Goal: Find specific page/section: Find specific page/section

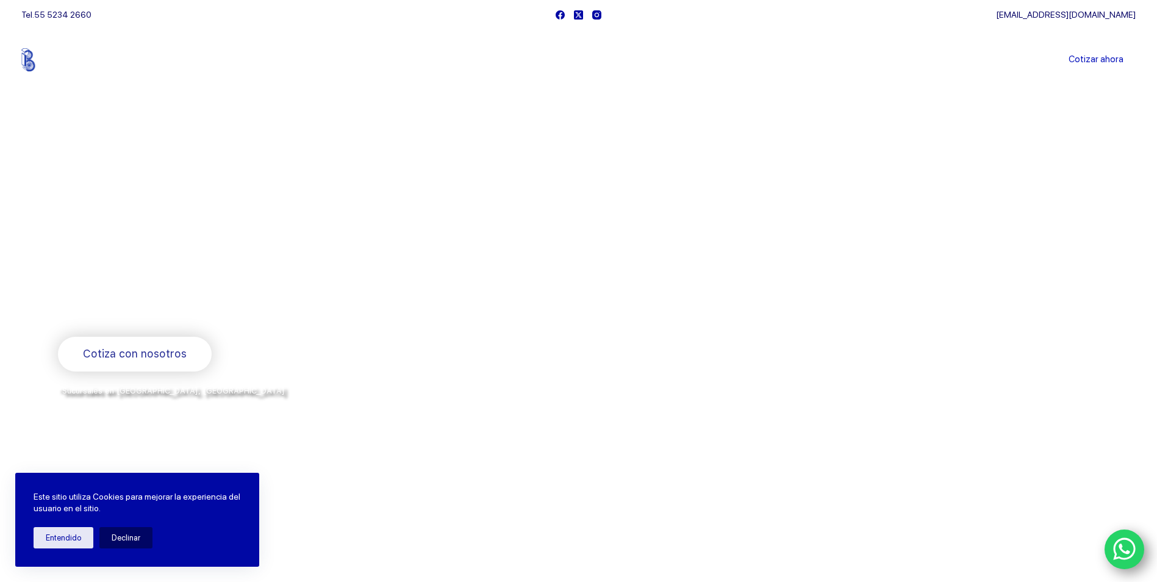
click at [562, 60] on link "Sucursales" at bounding box center [556, 60] width 76 height 0
click at [561, 11] on icon "Facebook" at bounding box center [560, 14] width 9 height 9
click at [558, 15] on icon "Facebook" at bounding box center [560, 14] width 9 height 9
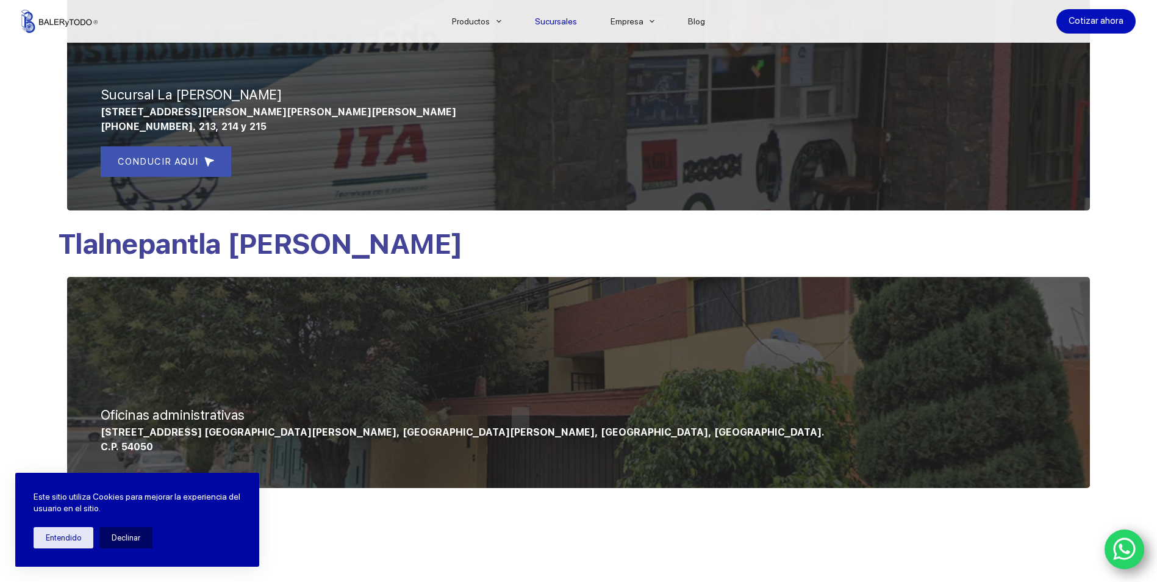
scroll to position [793, 0]
